Goal: Information Seeking & Learning: Learn about a topic

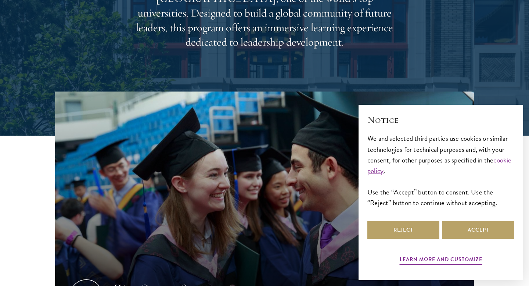
scroll to position [183, 0]
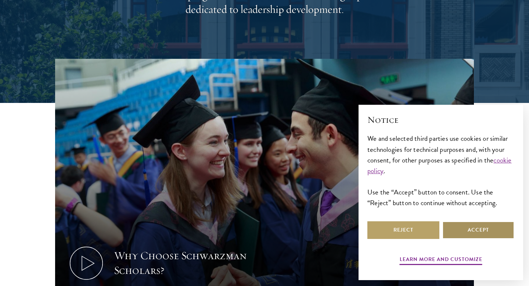
click at [449, 225] on button "Accept" at bounding box center [479, 230] width 72 height 18
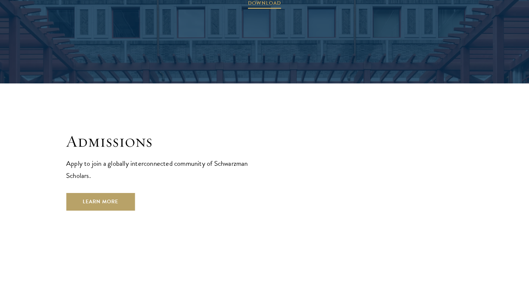
scroll to position [1170, 0]
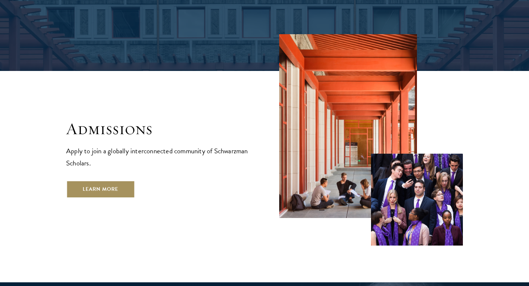
click at [115, 181] on link "Learn More" at bounding box center [100, 190] width 69 height 18
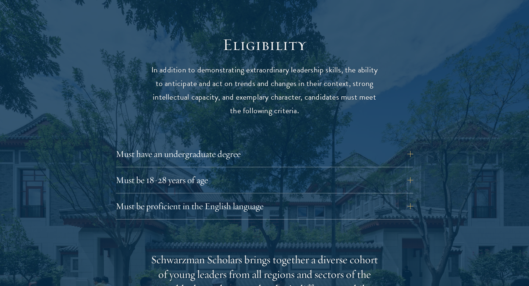
scroll to position [959, 0]
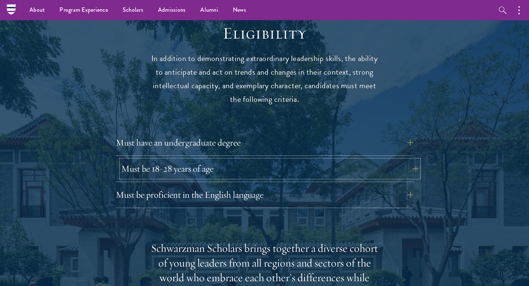
click at [242, 160] on button "Must be 18-28 years of age" at bounding box center [270, 169] width 298 height 18
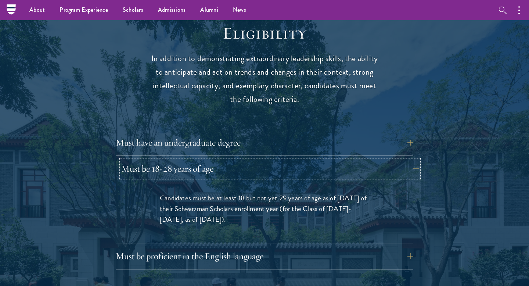
click at [242, 160] on button "Must be 18-28 years of age" at bounding box center [270, 169] width 298 height 18
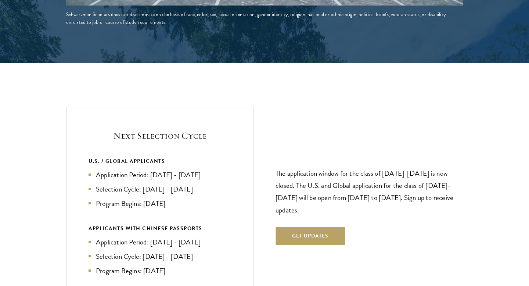
scroll to position [1496, 0]
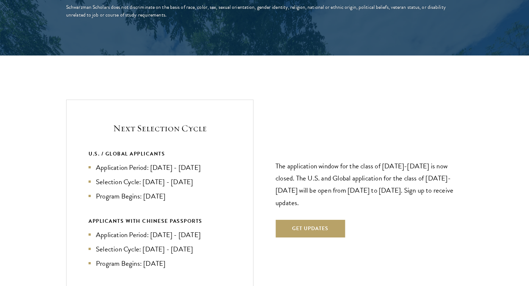
click at [173, 162] on li "Application Period: Apr 2026 - Sep 2026" at bounding box center [160, 167] width 143 height 11
click at [154, 162] on li "Application Period: Apr 2026 - Sep 2026" at bounding box center [160, 167] width 143 height 11
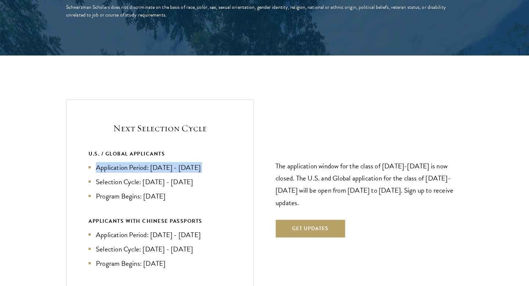
click at [154, 162] on li "Application Period: Apr 2026 - Sep 2026" at bounding box center [160, 167] width 143 height 11
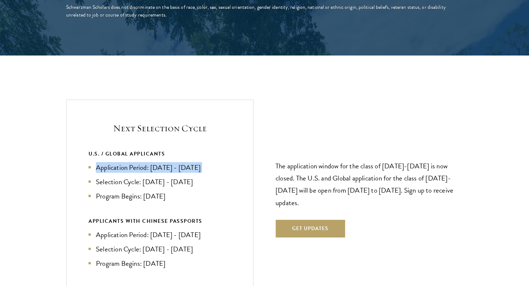
click at [154, 162] on li "Application Period: Apr 2026 - Sep 2026" at bounding box center [160, 167] width 143 height 11
click at [190, 162] on li "Application Period: Apr 2026 - Sep 2026" at bounding box center [160, 167] width 143 height 11
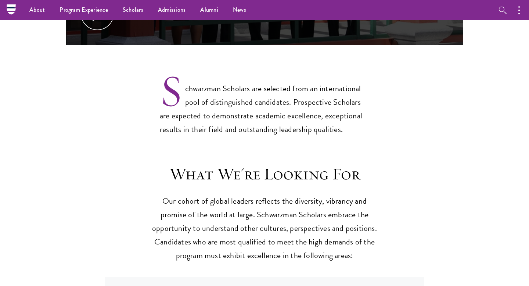
scroll to position [533, 0]
